Goal: Transaction & Acquisition: Purchase product/service

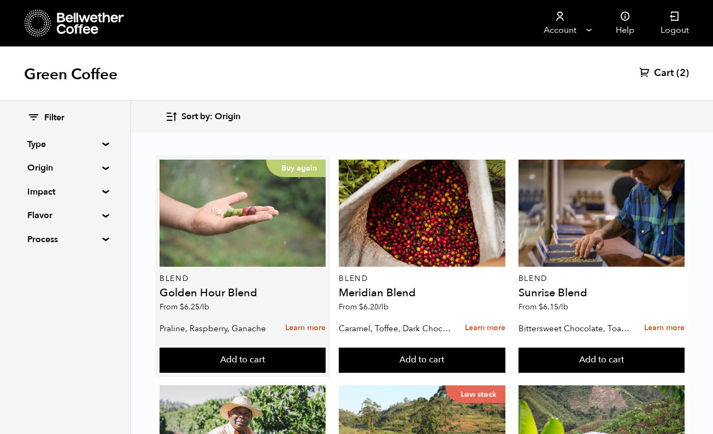
click at [268, 252] on div "Buy again" at bounding box center [243, 213] width 166 height 107
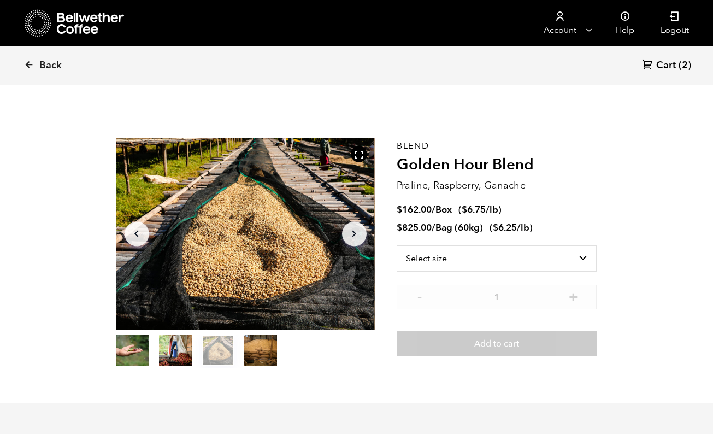
scroll to position [179, 0]
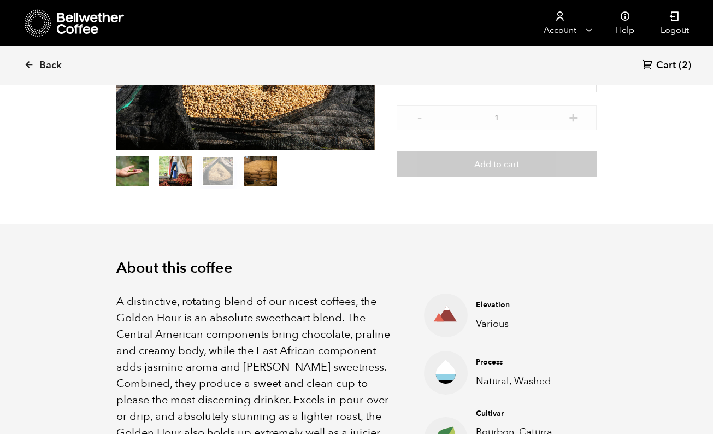
click at [404, 343] on ul "Elevation Various Process Natural, Washed Cultivar Bourbon, Caturra, Ethiopia H…" at bounding box center [497, 381] width 201 height 175
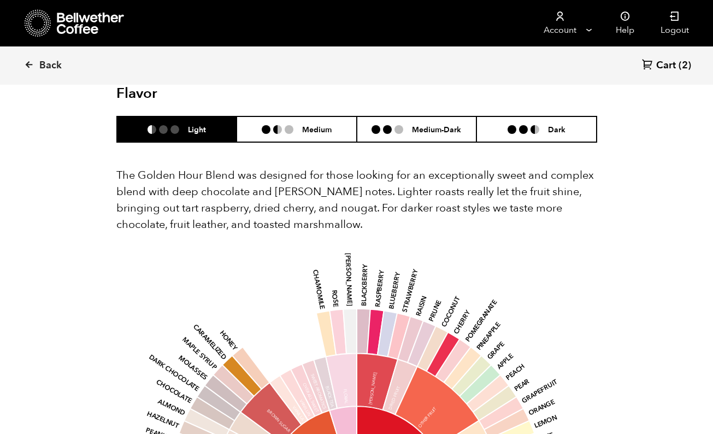
scroll to position [634, 0]
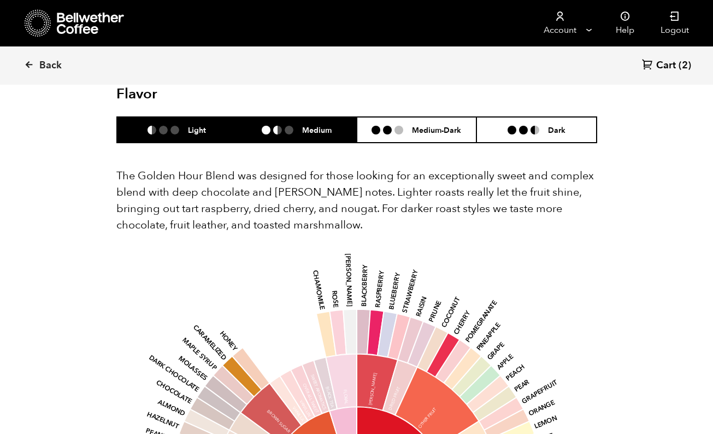
click at [346, 119] on li "Medium" at bounding box center [297, 130] width 120 height 26
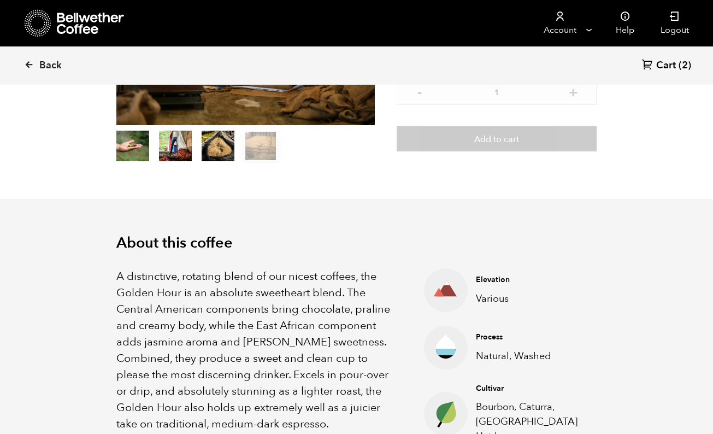
scroll to position [0, 0]
